Goal: Transaction & Acquisition: Book appointment/travel/reservation

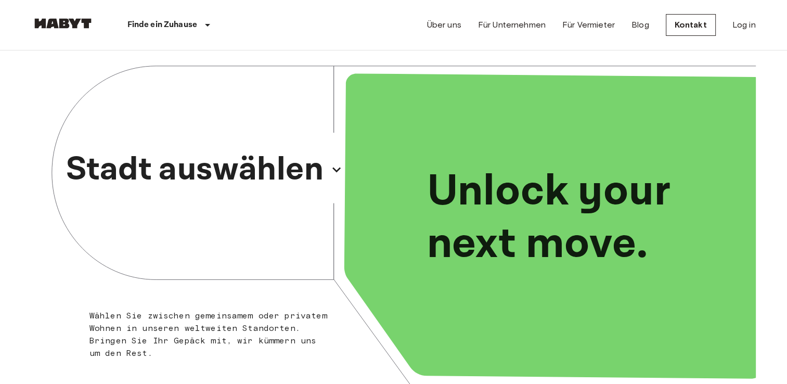
click at [231, 188] on p "Stadt auswählen" at bounding box center [195, 170] width 258 height 50
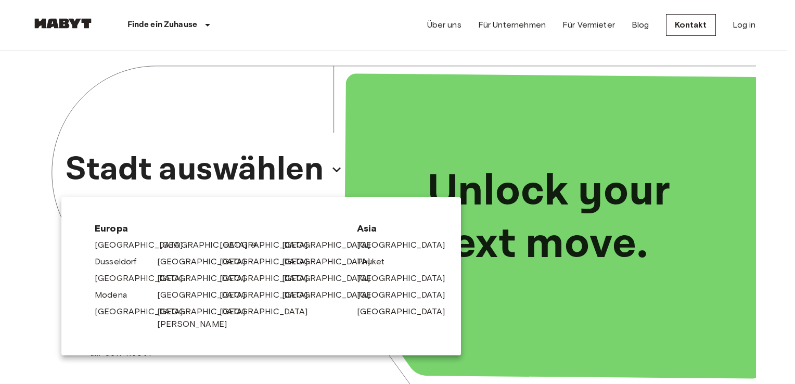
click at [164, 243] on link "[GEOGRAPHIC_DATA]" at bounding box center [208, 245] width 99 height 12
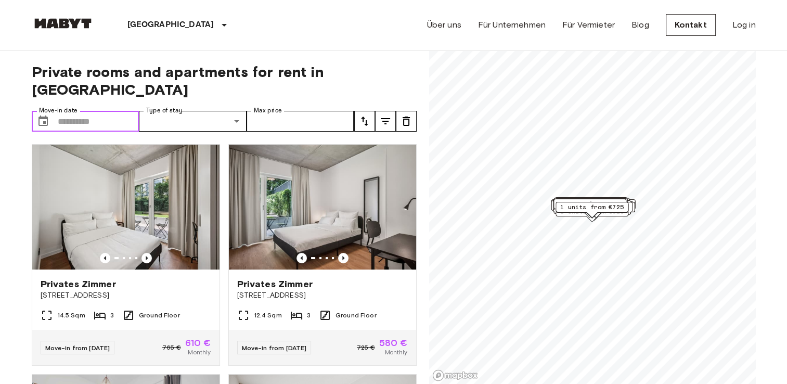
click at [106, 111] on input "Move-in date" at bounding box center [99, 121] width 82 height 21
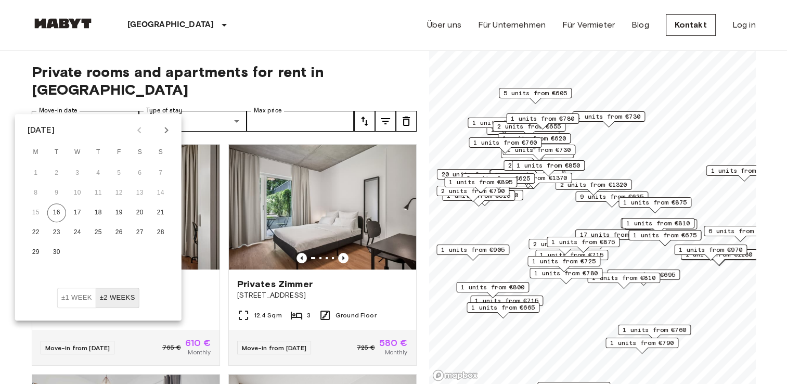
click at [170, 132] on icon "Next month" at bounding box center [166, 130] width 12 height 12
click at [139, 173] on button "1" at bounding box center [140, 173] width 19 height 19
type input "**********"
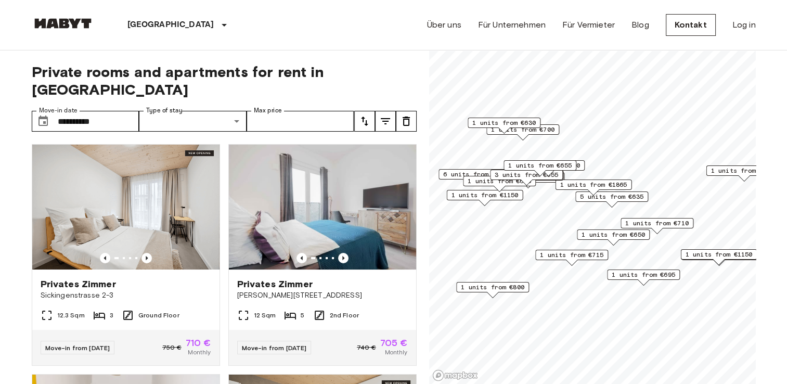
click at [366, 115] on icon "tune" at bounding box center [364, 121] width 12 height 12
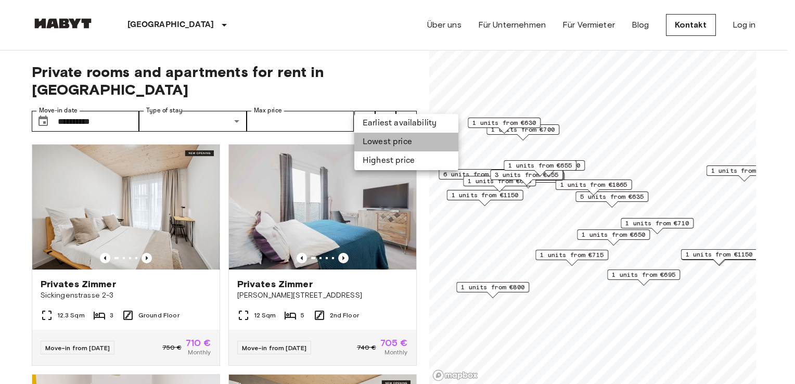
click at [378, 138] on li "Lowest price" at bounding box center [406, 142] width 104 height 19
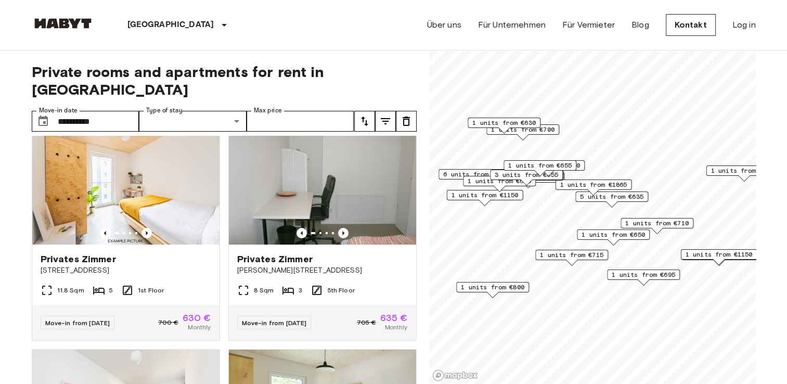
scroll to position [21, 0]
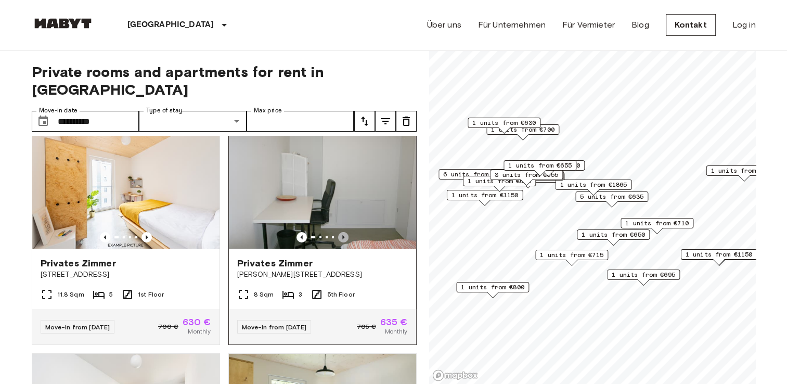
click at [339, 232] on icon "Previous image" at bounding box center [343, 237] width 10 height 10
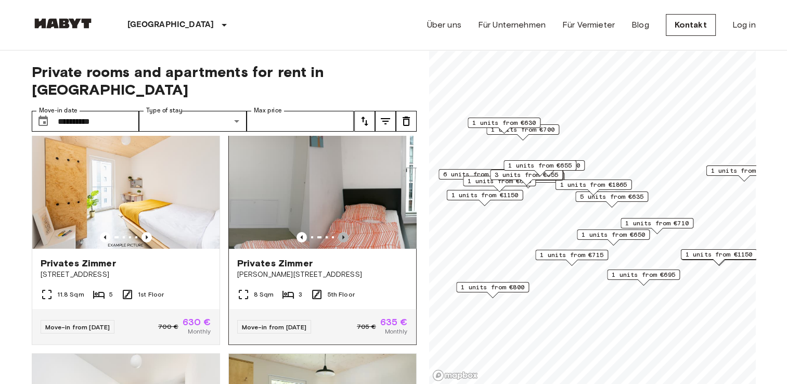
click at [339, 232] on icon "Previous image" at bounding box center [343, 237] width 10 height 10
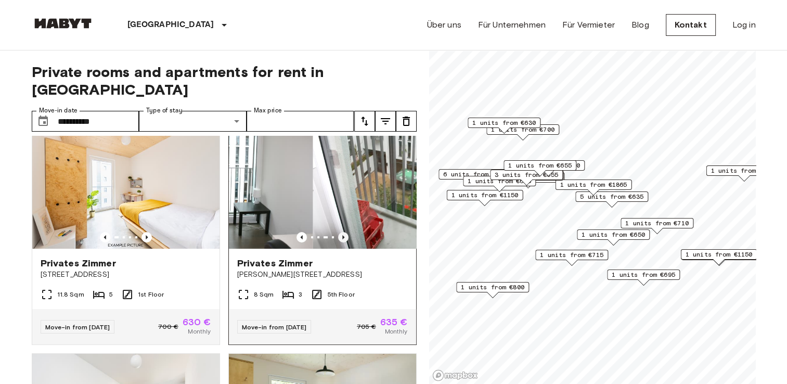
click at [339, 232] on icon "Previous image" at bounding box center [343, 237] width 10 height 10
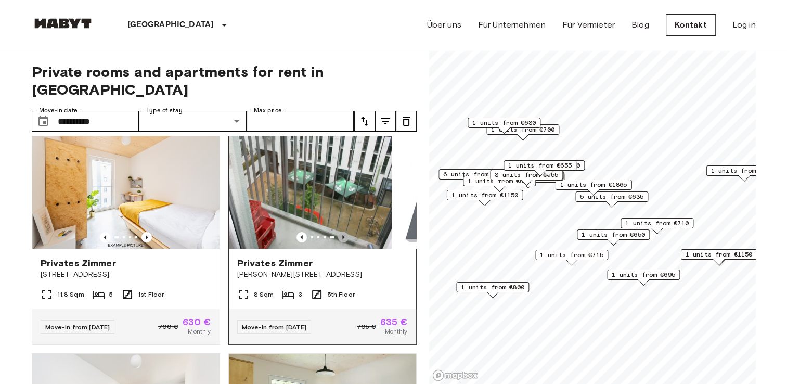
click at [339, 232] on icon "Previous image" at bounding box center [343, 237] width 10 height 10
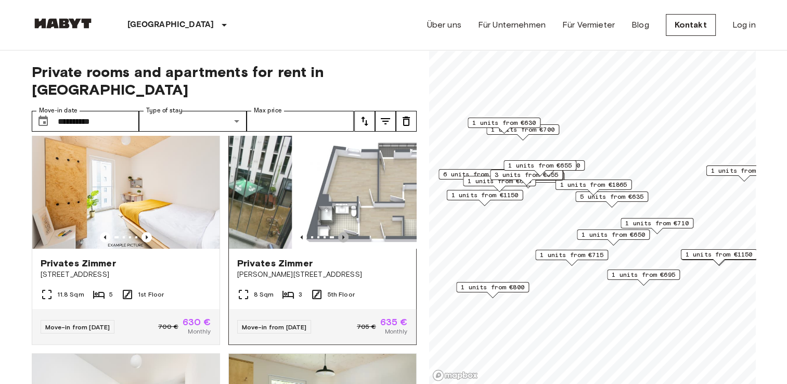
click at [339, 232] on icon "Previous image" at bounding box center [343, 237] width 10 height 10
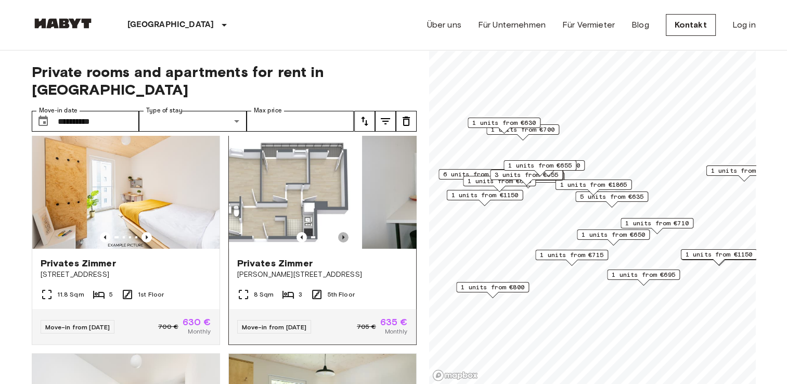
click at [339, 232] on icon "Previous image" at bounding box center [343, 237] width 10 height 10
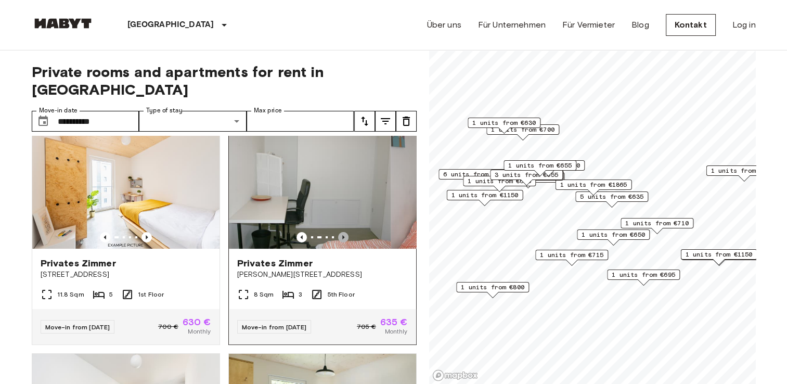
click at [339, 232] on icon "Previous image" at bounding box center [343, 237] width 10 height 10
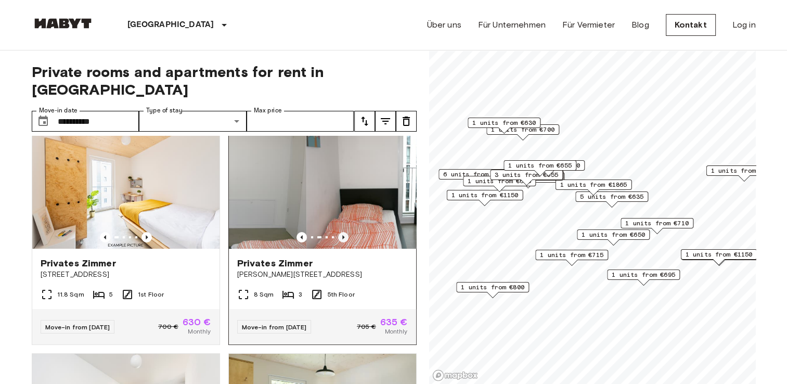
click at [339, 232] on icon "Previous image" at bounding box center [343, 237] width 10 height 10
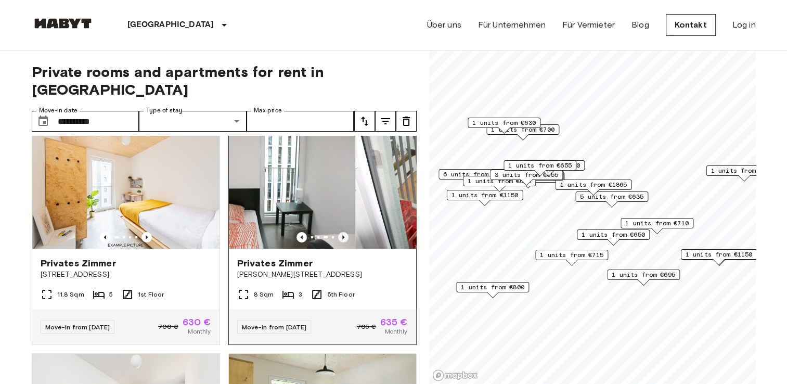
click at [339, 232] on icon "Previous image" at bounding box center [343, 237] width 10 height 10
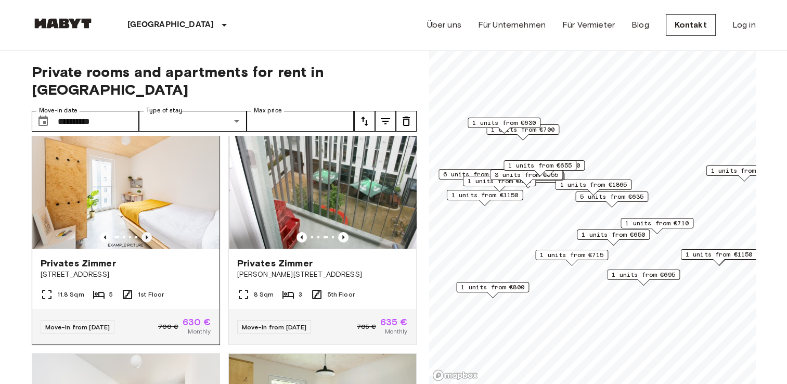
click at [147, 232] on icon "Previous image" at bounding box center [146, 237] width 10 height 10
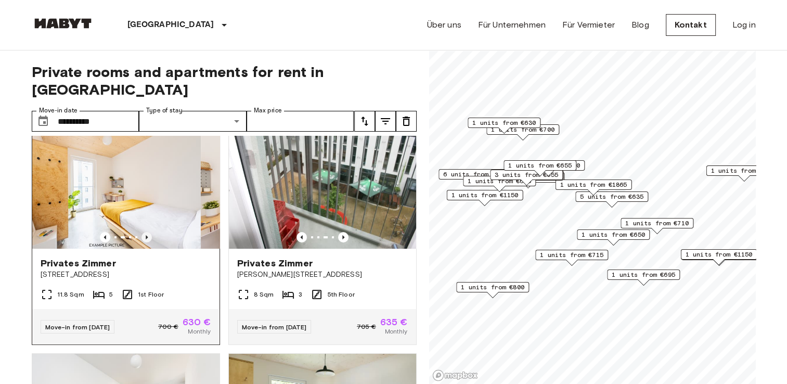
click at [147, 232] on icon "Previous image" at bounding box center [146, 237] width 10 height 10
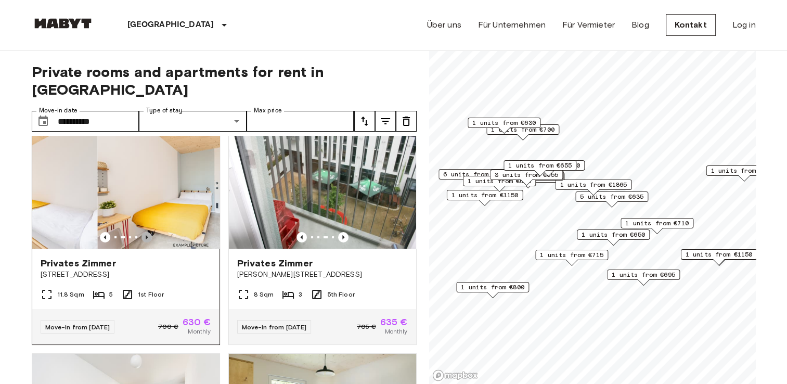
click at [147, 232] on icon "Previous image" at bounding box center [146, 237] width 10 height 10
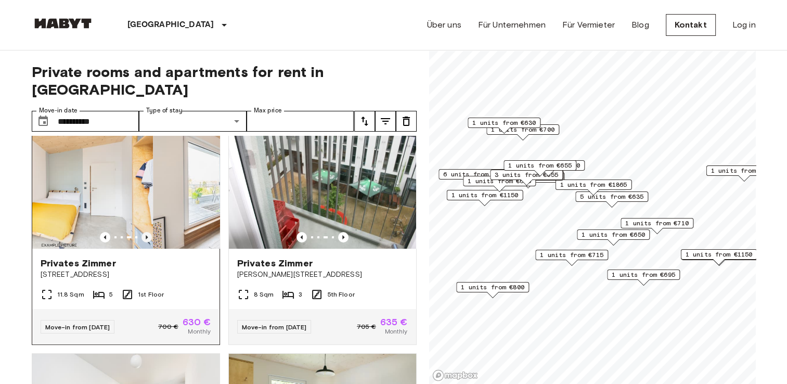
click at [147, 232] on icon "Previous image" at bounding box center [146, 237] width 10 height 10
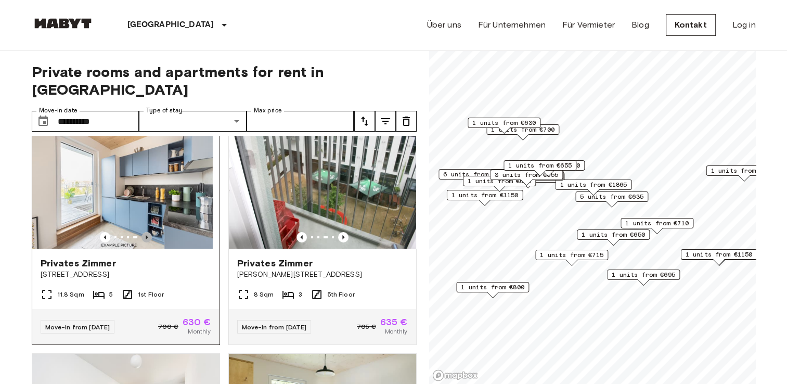
click at [147, 232] on icon "Previous image" at bounding box center [146, 237] width 10 height 10
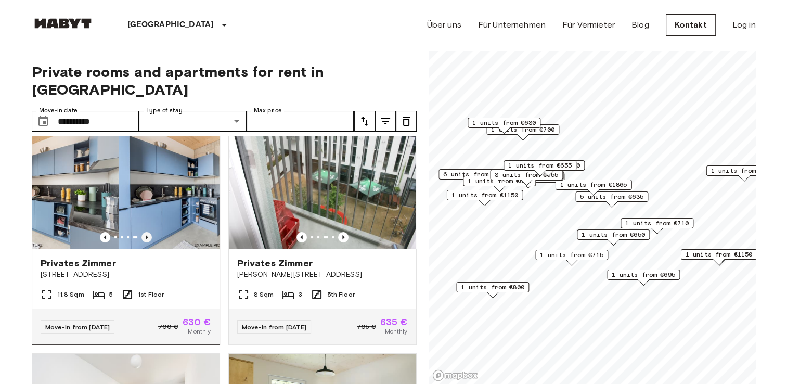
click at [147, 232] on icon "Previous image" at bounding box center [146, 237] width 10 height 10
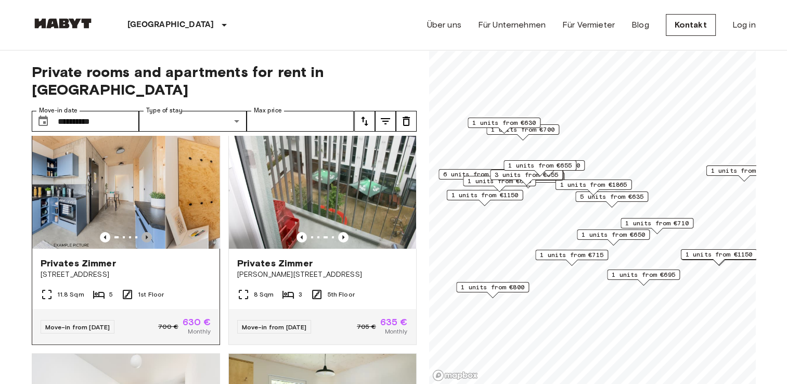
click at [147, 232] on icon "Previous image" at bounding box center [146, 237] width 10 height 10
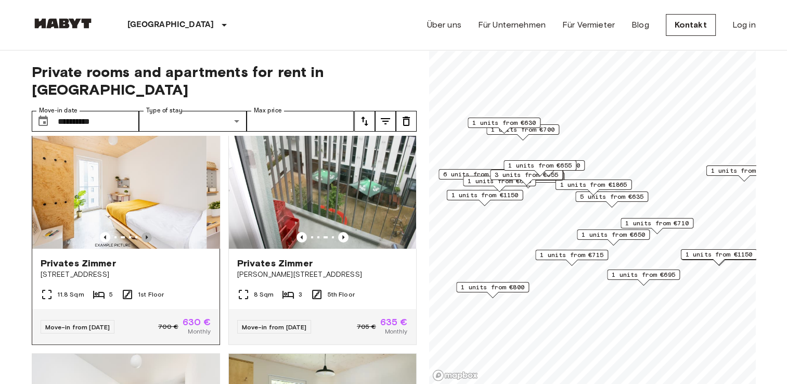
click at [147, 232] on icon "Previous image" at bounding box center [146, 237] width 10 height 10
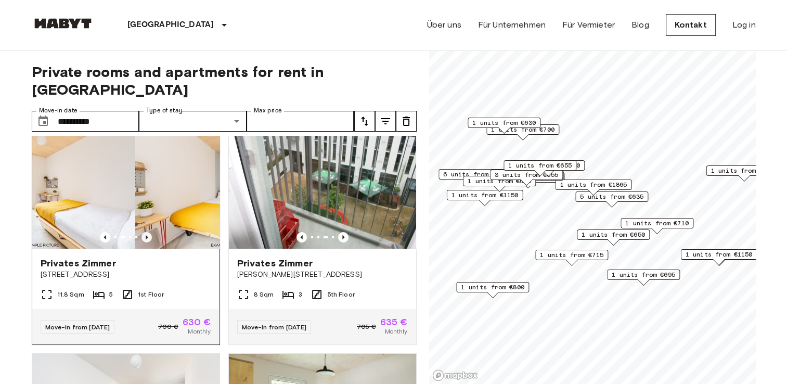
click at [147, 232] on icon "Previous image" at bounding box center [146, 237] width 10 height 10
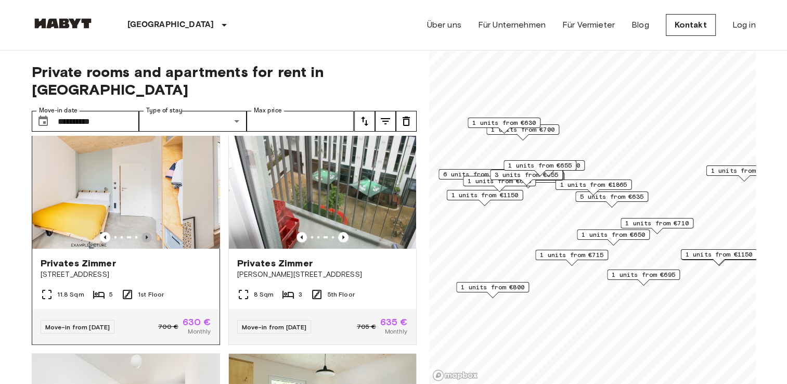
click at [147, 232] on icon "Previous image" at bounding box center [146, 237] width 10 height 10
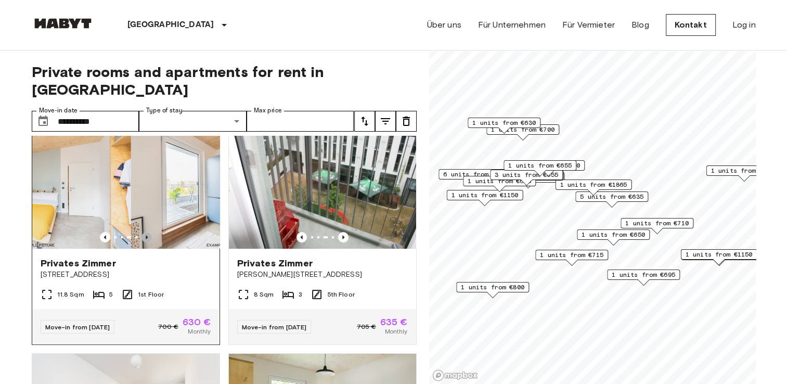
click at [147, 232] on icon "Previous image" at bounding box center [146, 237] width 10 height 10
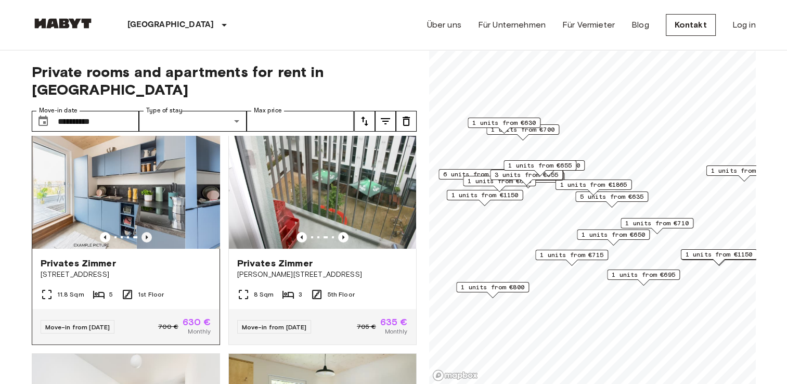
click at [147, 232] on icon "Previous image" at bounding box center [146, 237] width 10 height 10
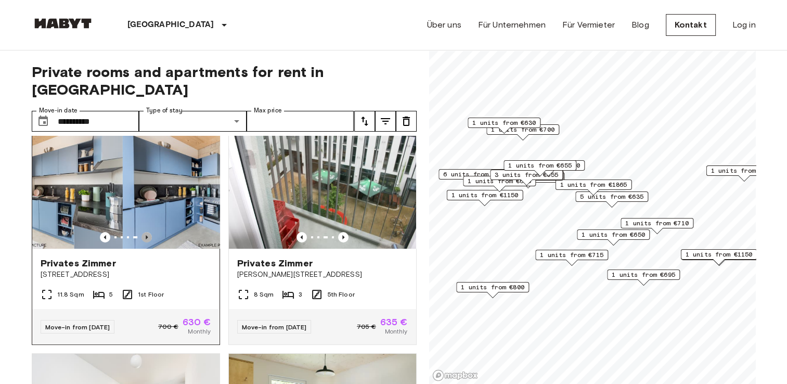
click at [147, 232] on icon "Previous image" at bounding box center [146, 237] width 10 height 10
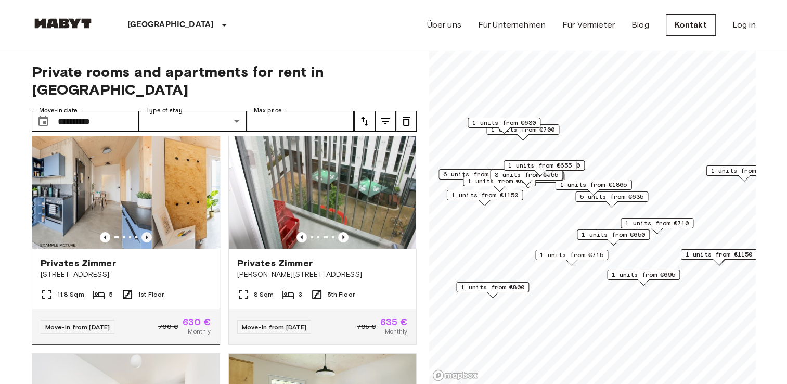
click at [147, 232] on icon "Previous image" at bounding box center [146, 237] width 10 height 10
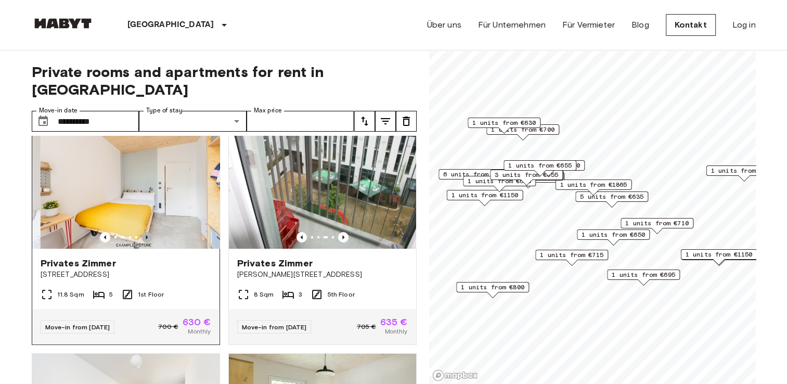
click at [147, 232] on icon "Previous image" at bounding box center [146, 237] width 10 height 10
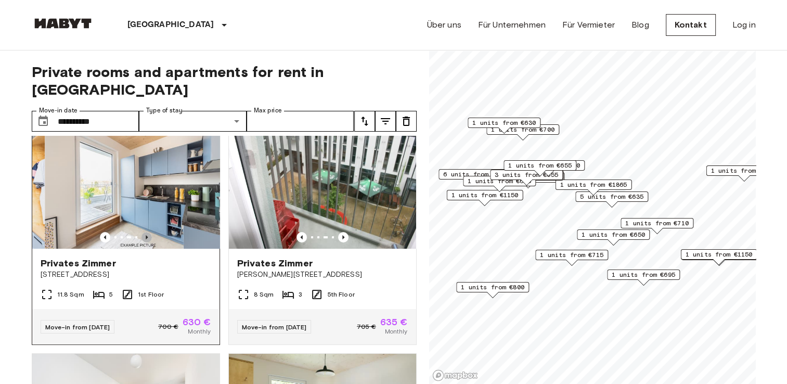
click at [147, 232] on icon "Previous image" at bounding box center [146, 237] width 10 height 10
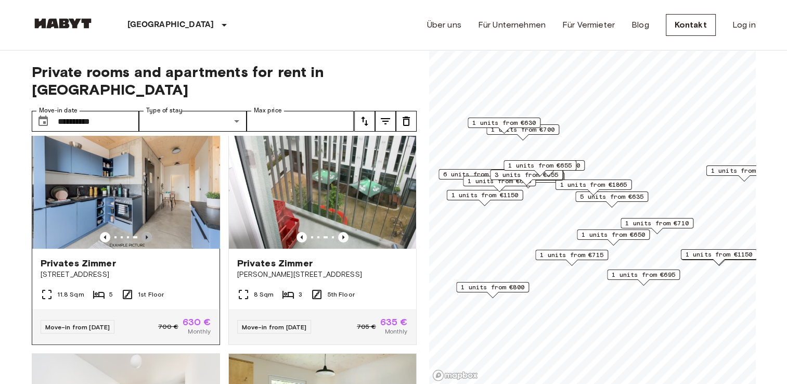
click at [147, 232] on icon "Previous image" at bounding box center [146, 237] width 10 height 10
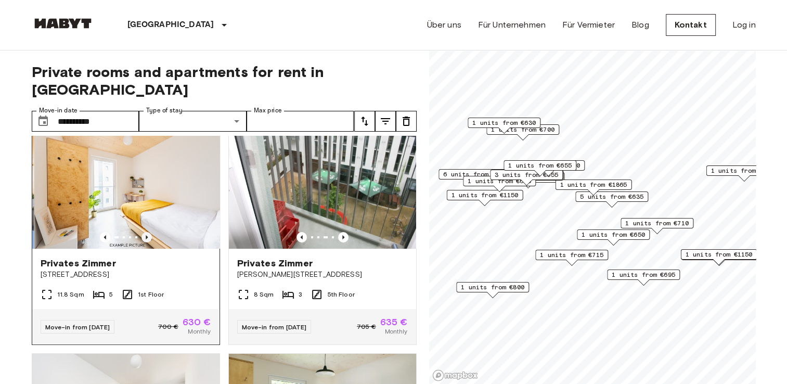
click at [147, 232] on icon "Previous image" at bounding box center [146, 237] width 10 height 10
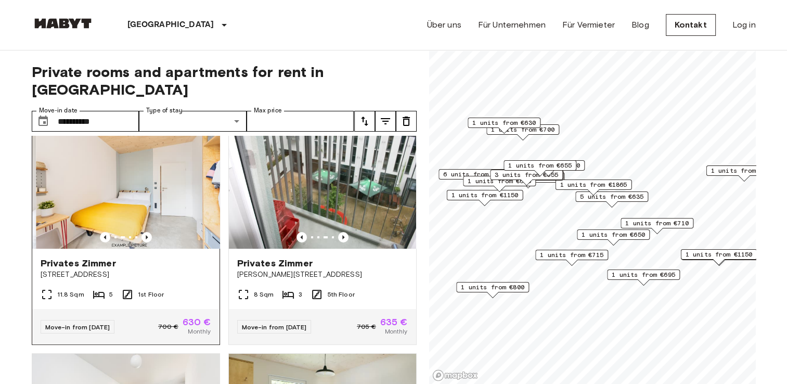
click at [157, 168] on img at bounding box center [129, 186] width 187 height 125
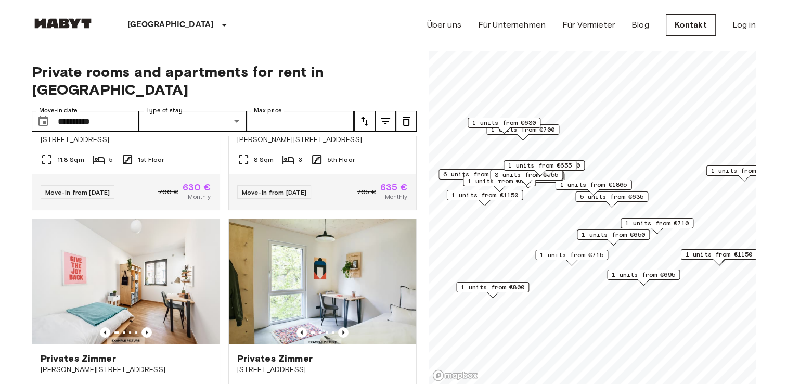
scroll to position [0, 0]
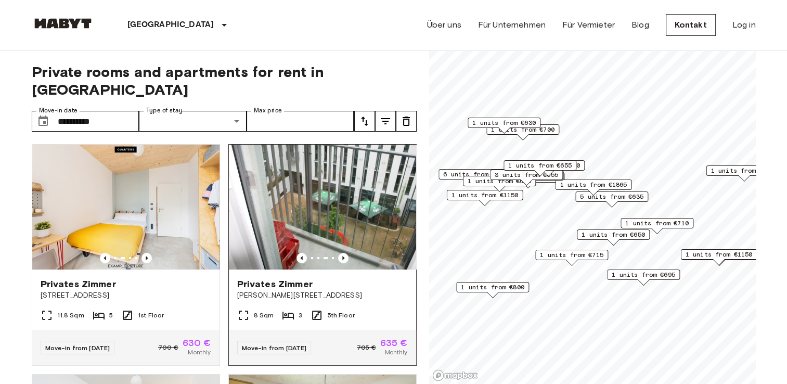
click at [341, 170] on img at bounding box center [322, 207] width 187 height 125
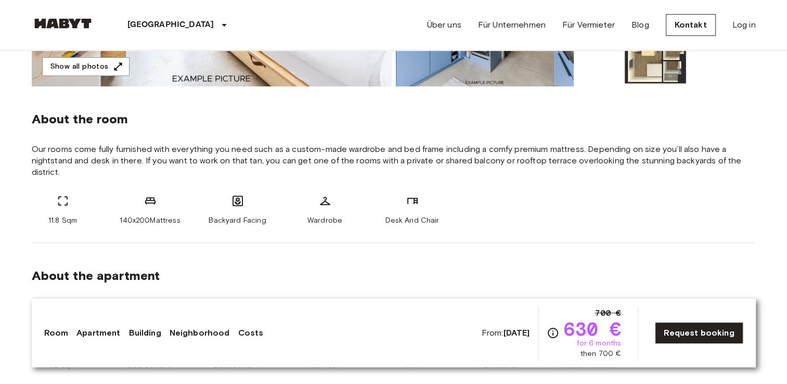
scroll to position [671, 0]
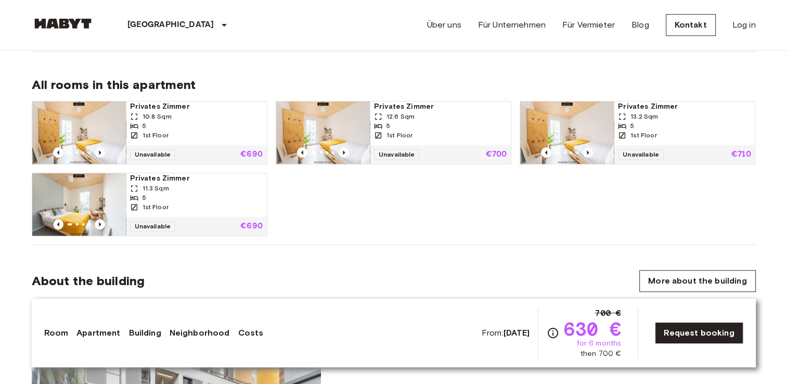
click at [573, 254] on section "About the building More about the building Located in a quite backyard in Weddi…" at bounding box center [394, 377] width 724 height 265
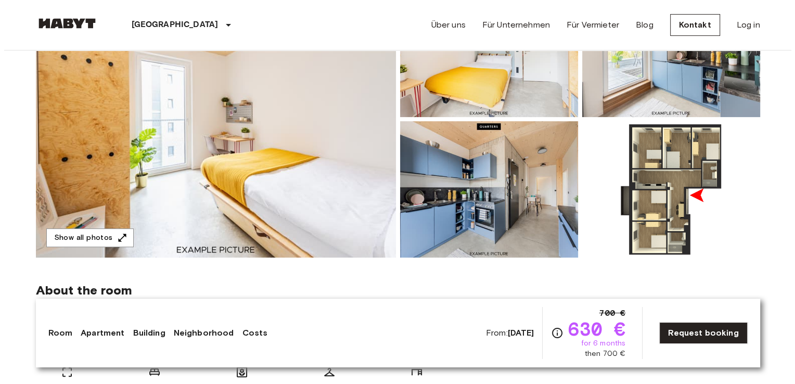
scroll to position [97, 0]
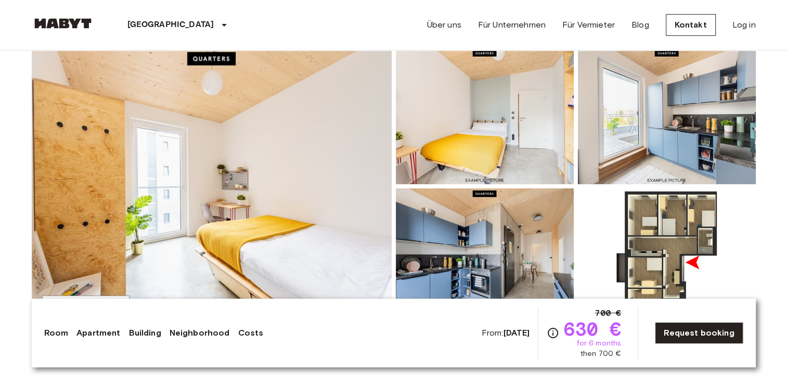
click at [254, 151] on img at bounding box center [212, 186] width 360 height 277
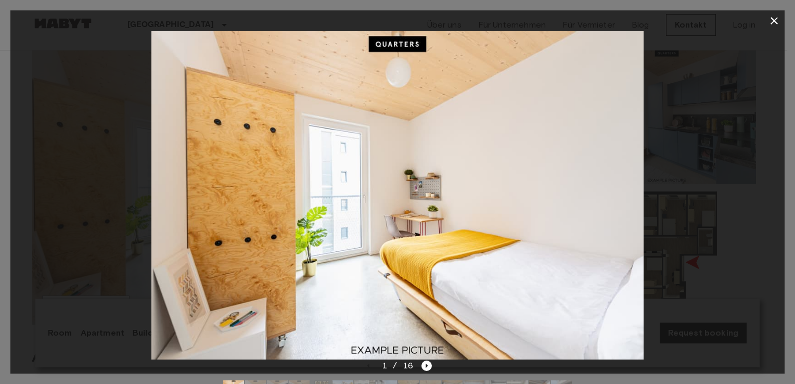
click at [433, 371] on div "1 / 16" at bounding box center [397, 384] width 774 height 50
click at [419, 364] on div "1 / 16" at bounding box center [397, 365] width 69 height 12
click at [424, 364] on icon "Next image" at bounding box center [426, 365] width 10 height 10
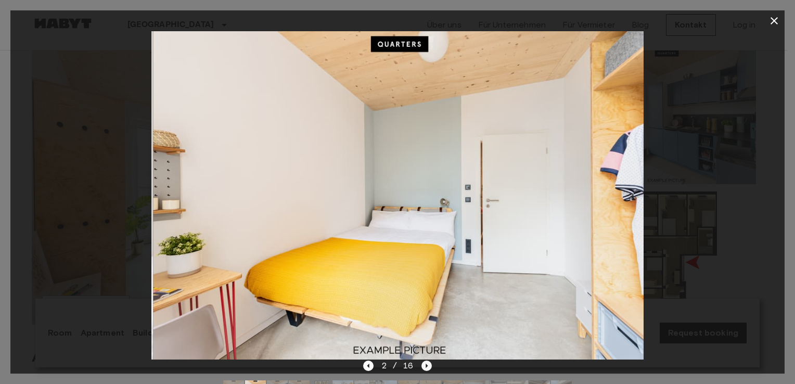
click at [424, 362] on icon "Next image" at bounding box center [426, 365] width 10 height 10
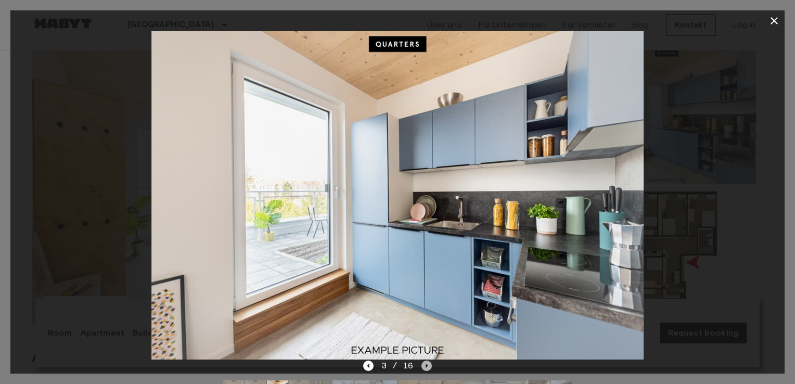
click at [424, 362] on icon "Next image" at bounding box center [426, 365] width 10 height 10
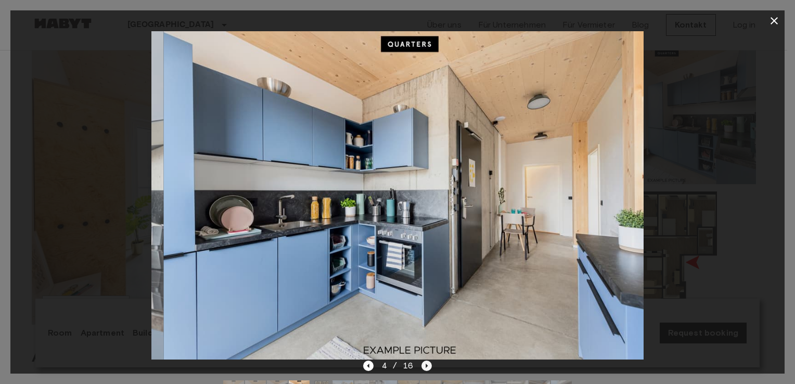
click at [424, 362] on icon "Next image" at bounding box center [426, 365] width 10 height 10
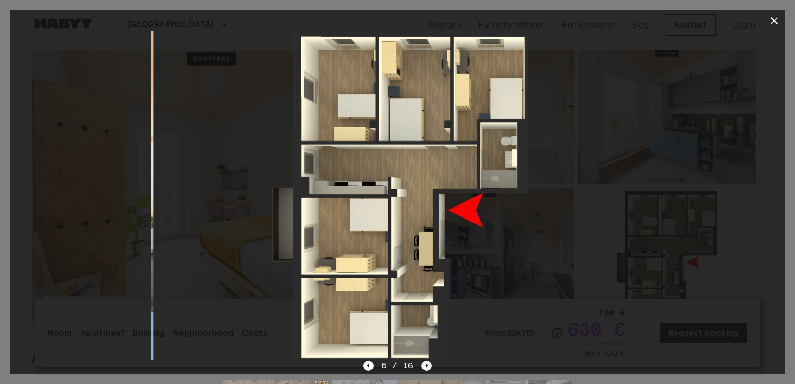
click at [424, 362] on icon "Next image" at bounding box center [426, 365] width 10 height 10
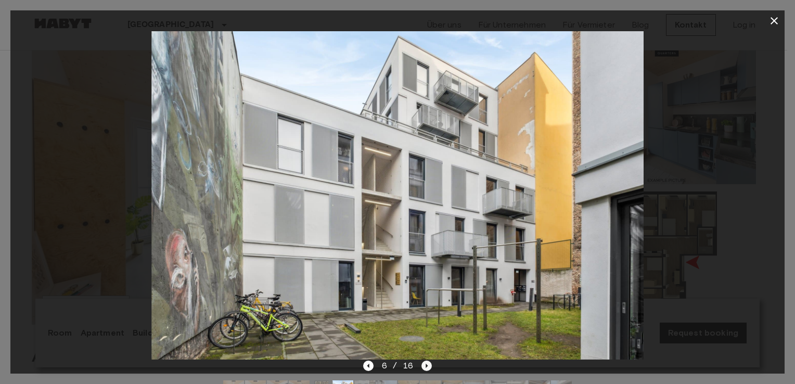
click at [424, 362] on icon "Next image" at bounding box center [426, 365] width 10 height 10
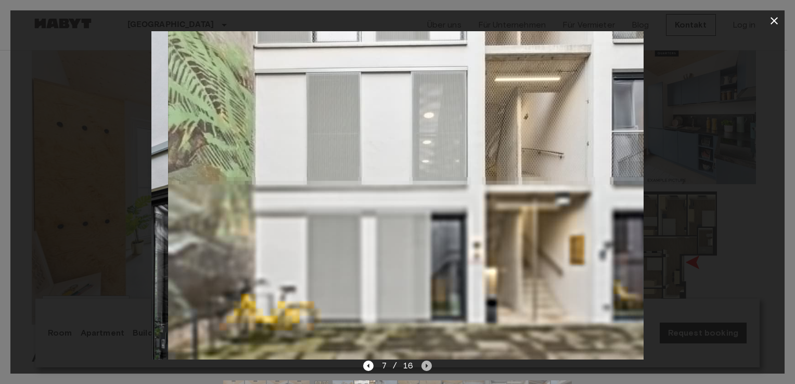
click at [424, 362] on icon "Next image" at bounding box center [426, 365] width 10 height 10
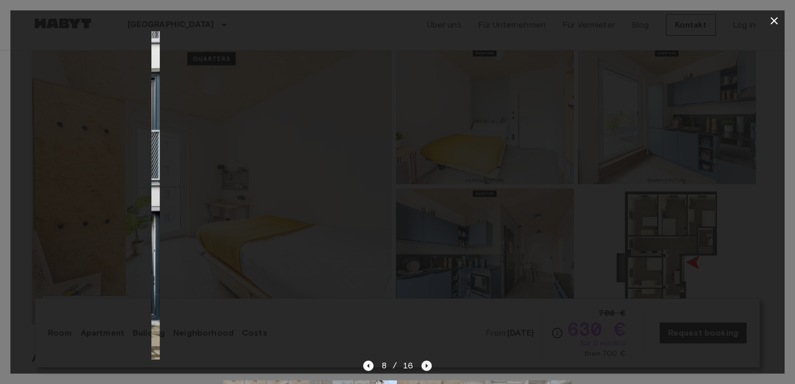
click at [424, 362] on icon "Next image" at bounding box center [426, 365] width 10 height 10
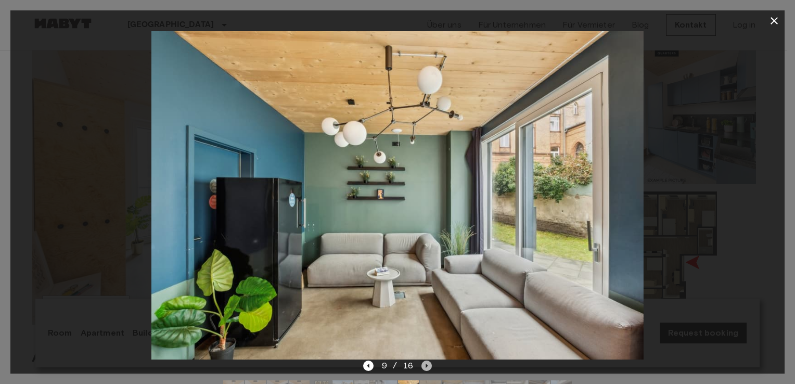
click at [424, 362] on icon "Next image" at bounding box center [426, 365] width 10 height 10
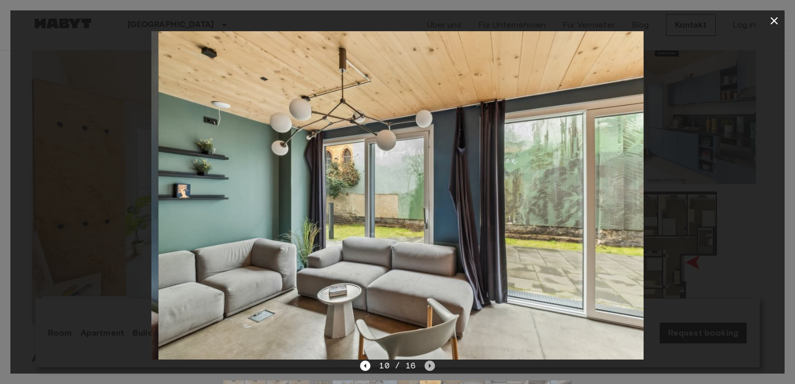
click at [424, 362] on icon "Next image" at bounding box center [429, 365] width 10 height 10
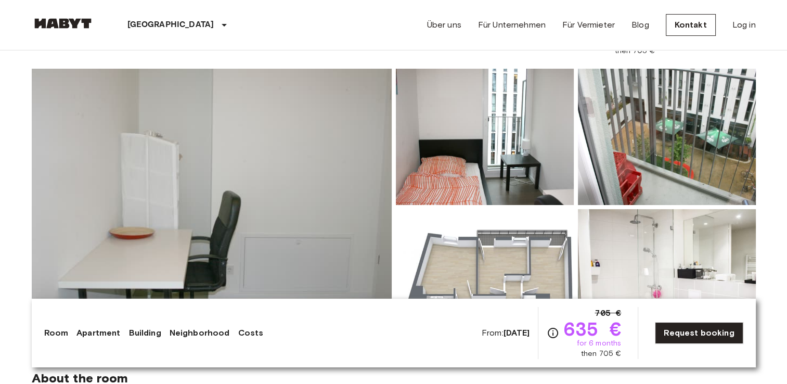
scroll to position [70, 0]
